Goal: Task Accomplishment & Management: Manage account settings

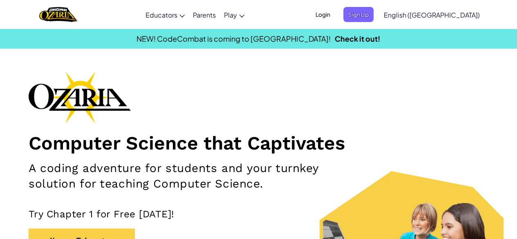
click at [335, 14] on span "Login" at bounding box center [322, 14] width 25 height 15
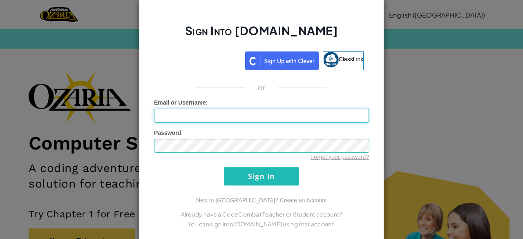
click at [237, 114] on input "Email or Username :" at bounding box center [261, 116] width 215 height 14
click at [394, 79] on div "Sign Into [DOMAIN_NAME] ClassLink or Unknown Error Email or Username : Password…" at bounding box center [261, 119] width 523 height 239
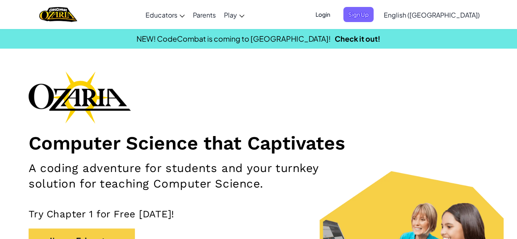
click at [335, 17] on span "Login" at bounding box center [322, 14] width 25 height 15
